Goal: Task Accomplishment & Management: Use online tool/utility

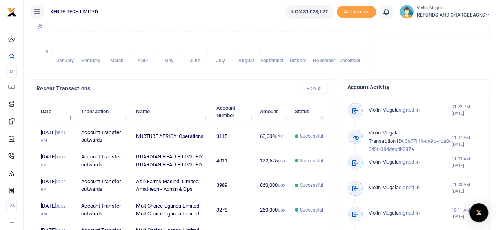
scroll to position [201, 0]
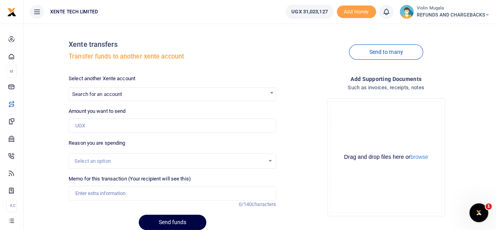
click at [122, 91] on div at bounding box center [248, 115] width 496 height 230
click at [149, 90] on span "Search for an account" at bounding box center [172, 93] width 207 height 12
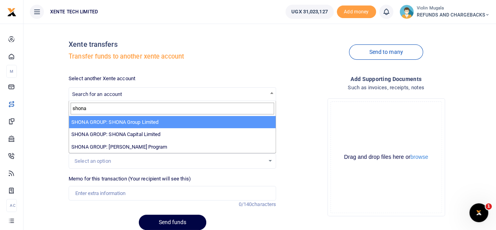
type input "shona"
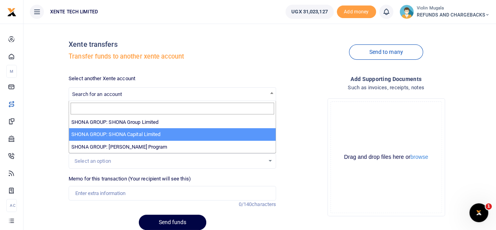
select select "3126"
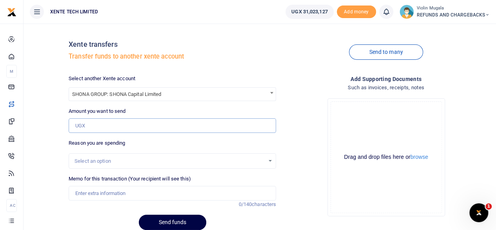
click at [82, 125] on input "Amount you want to send" at bounding box center [173, 125] width 208 height 15
click at [117, 121] on input "Amount you want to send" at bounding box center [173, 125] width 208 height 15
paste input "199,220."
click at [86, 126] on input "199,220" at bounding box center [173, 125] width 208 height 15
type input "199,220"
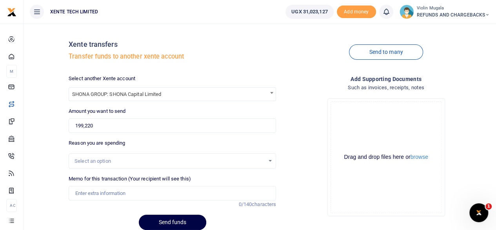
click at [96, 159] on div "Select an option" at bounding box center [170, 161] width 190 height 8
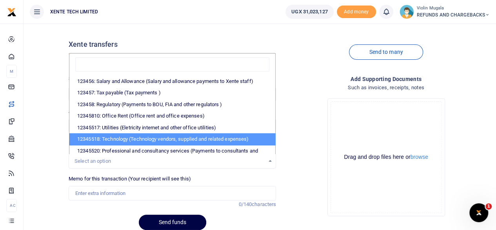
scroll to position [149, 0]
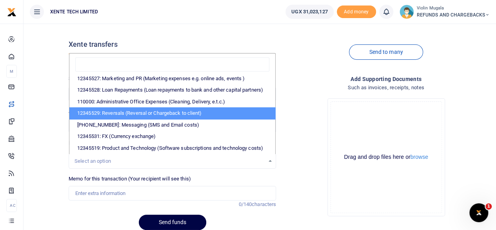
click at [133, 108] on li "12345529: Reversals (Reversal or Chargeback to client)" at bounding box center [172, 113] width 206 height 12
select select "56"
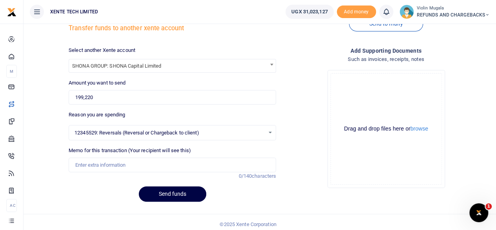
scroll to position [32, 0]
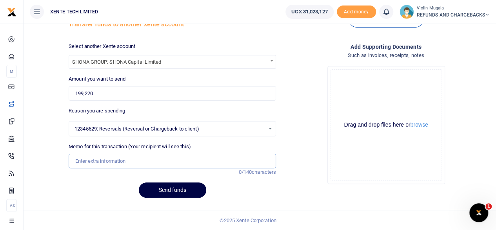
click at [114, 161] on input "Memo for this transaction (Your recipient will see this)" at bounding box center [173, 160] width 208 height 15
type input "Funds sent to a wrong number"
click at [360, 127] on div "Drag and drop files here or browse" at bounding box center [386, 124] width 111 height 7
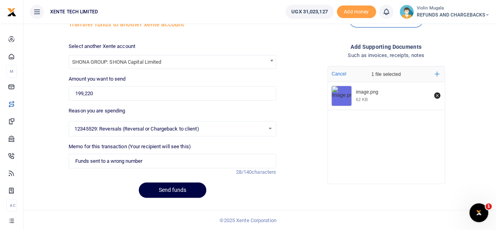
click at [341, 135] on div "image.png 62 KB" at bounding box center [386, 130] width 117 height 97
click at [350, 149] on div "image.png 62 KB image.png 98 KB" at bounding box center [386, 130] width 117 height 97
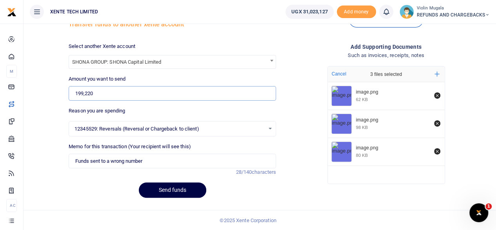
drag, startPoint x: 96, startPoint y: 94, endPoint x: 73, endPoint y: 95, distance: 22.8
click at [73, 95] on input "199,220" at bounding box center [173, 93] width 208 height 15
click at [166, 193] on button "Send funds" at bounding box center [172, 189] width 67 height 15
